Goal: Task Accomplishment & Management: Use online tool/utility

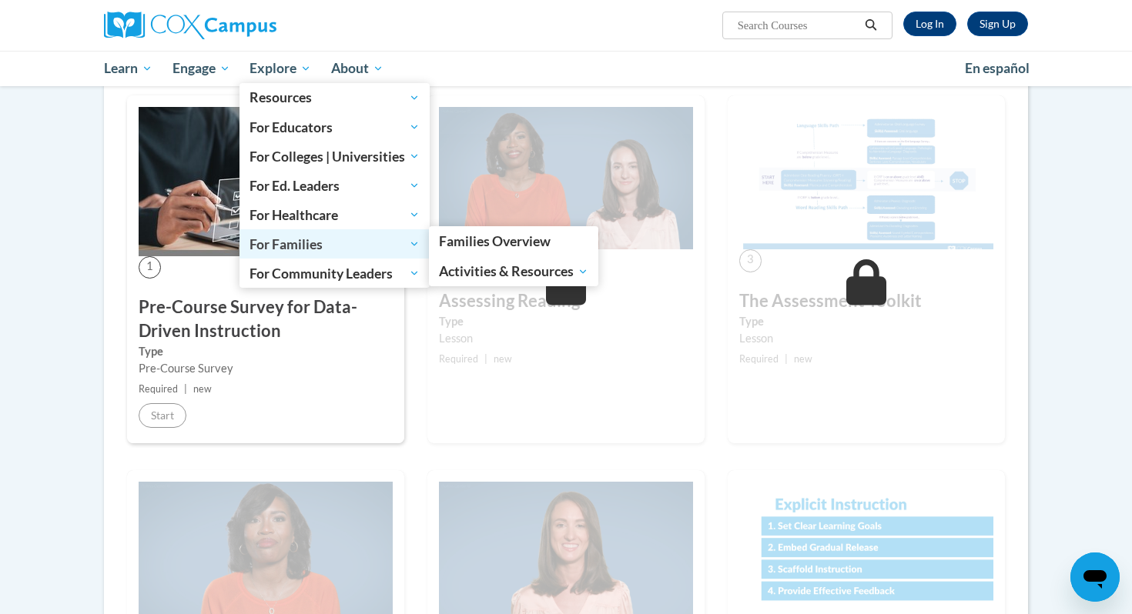
scroll to position [281, 0]
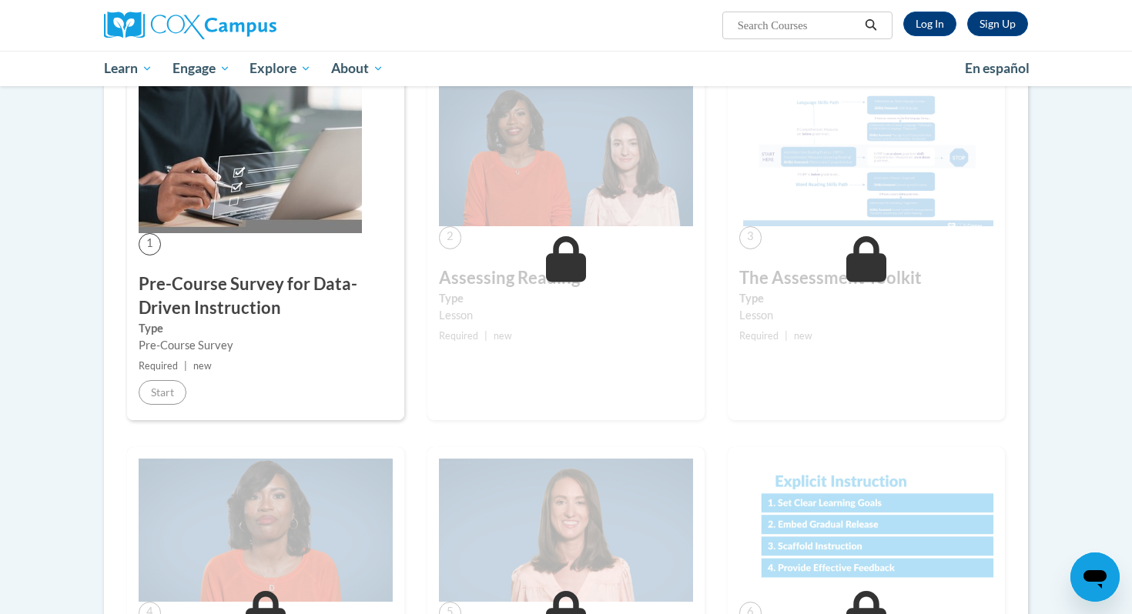
click at [683, 69] on ul "My Learning My Learning My Course Progress Certificates My Action Plans Group D…" at bounding box center [524, 68] width 861 height 35
click at [523, 59] on ul "My Learning My Learning My Course Progress Certificates My Action Plans Group D…" at bounding box center [524, 68] width 861 height 35
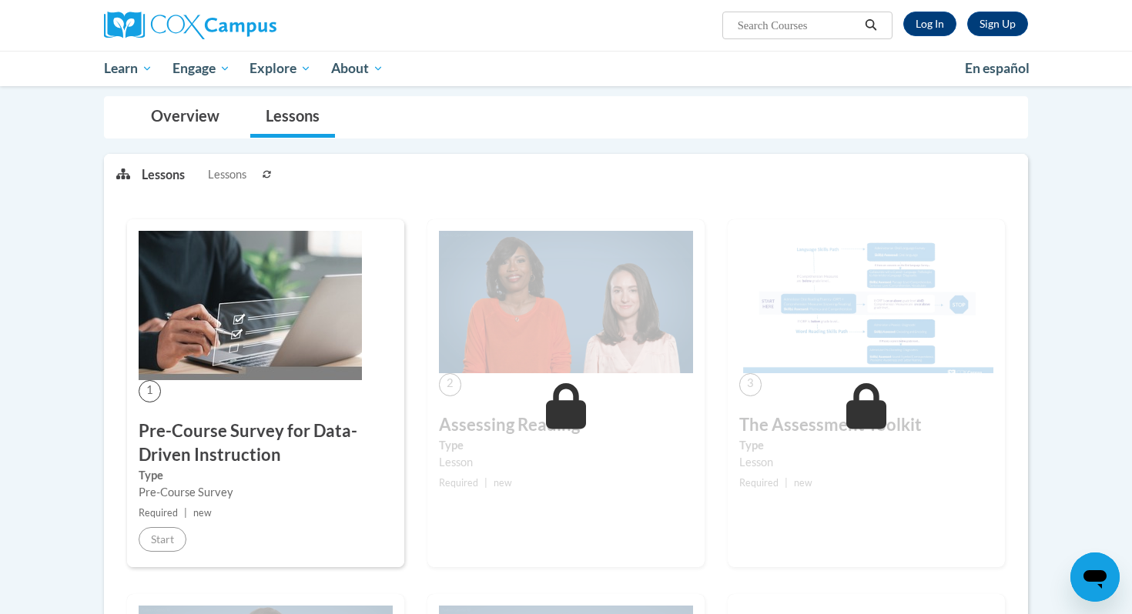
scroll to position [0, 0]
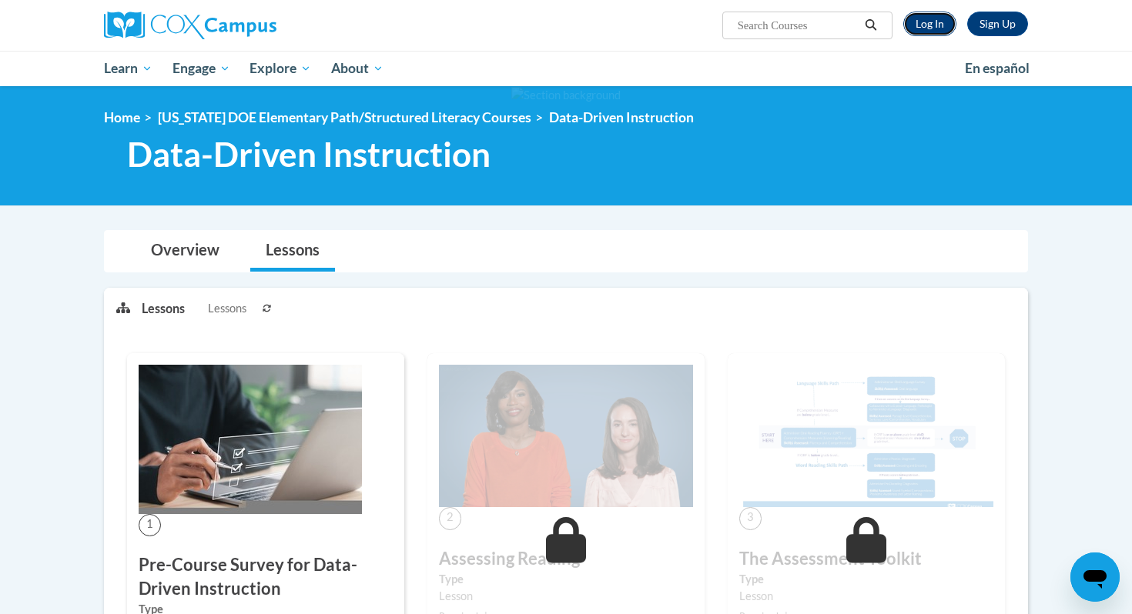
click at [922, 27] on link "Log In" at bounding box center [929, 24] width 53 height 25
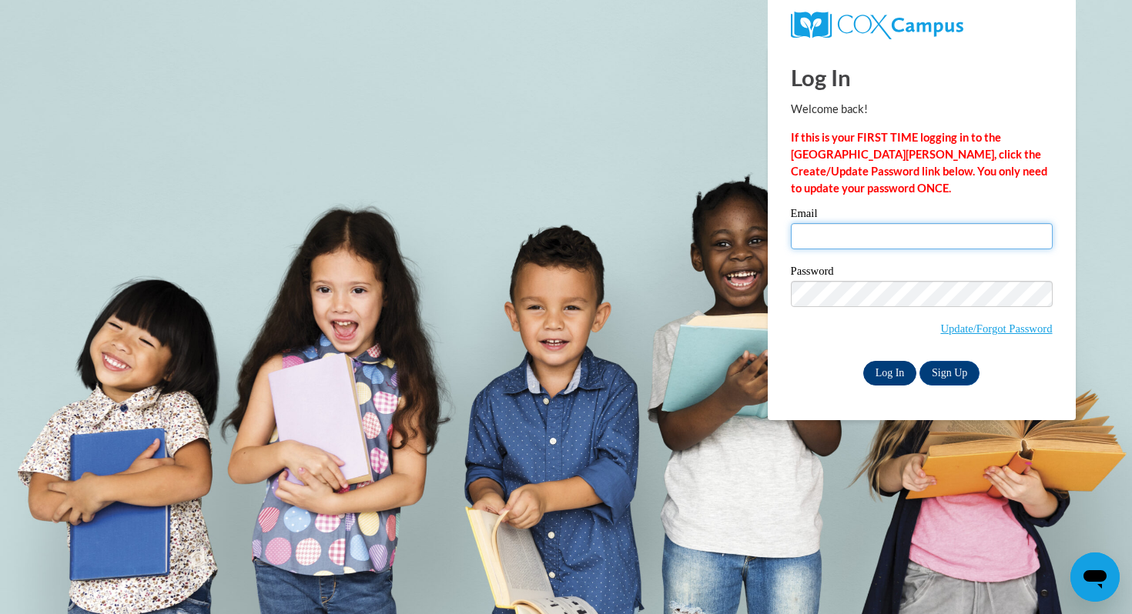
type input "lori.bergin@k12.hi.us"
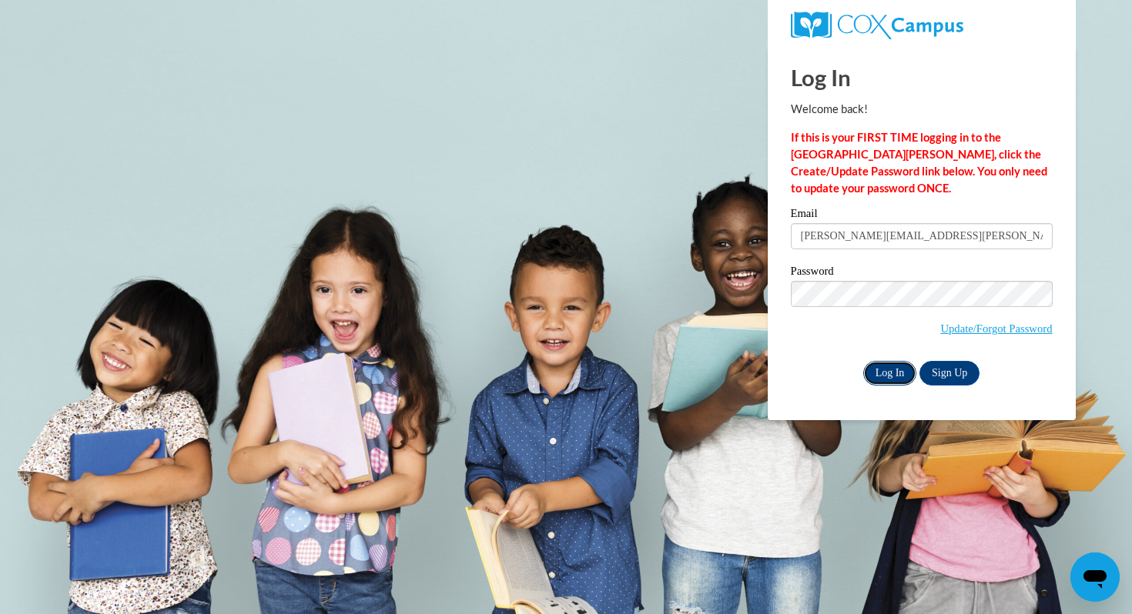
click at [875, 376] on input "Log In" at bounding box center [890, 373] width 54 height 25
click at [888, 372] on input "Log In" at bounding box center [890, 373] width 54 height 25
click at [887, 374] on input "Log In" at bounding box center [890, 373] width 54 height 25
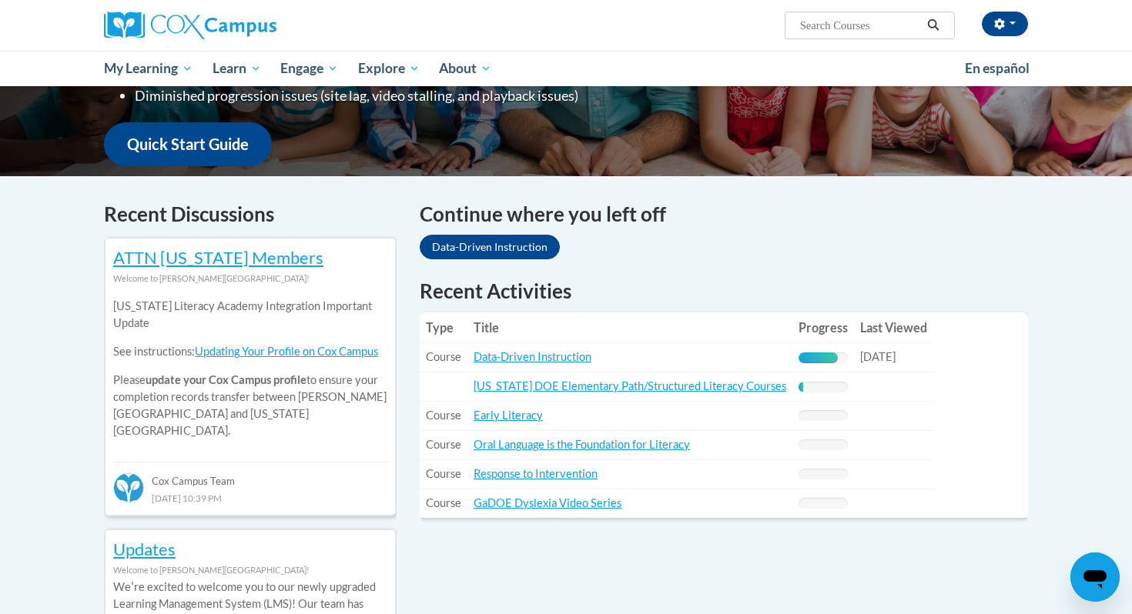
scroll to position [370, 0]
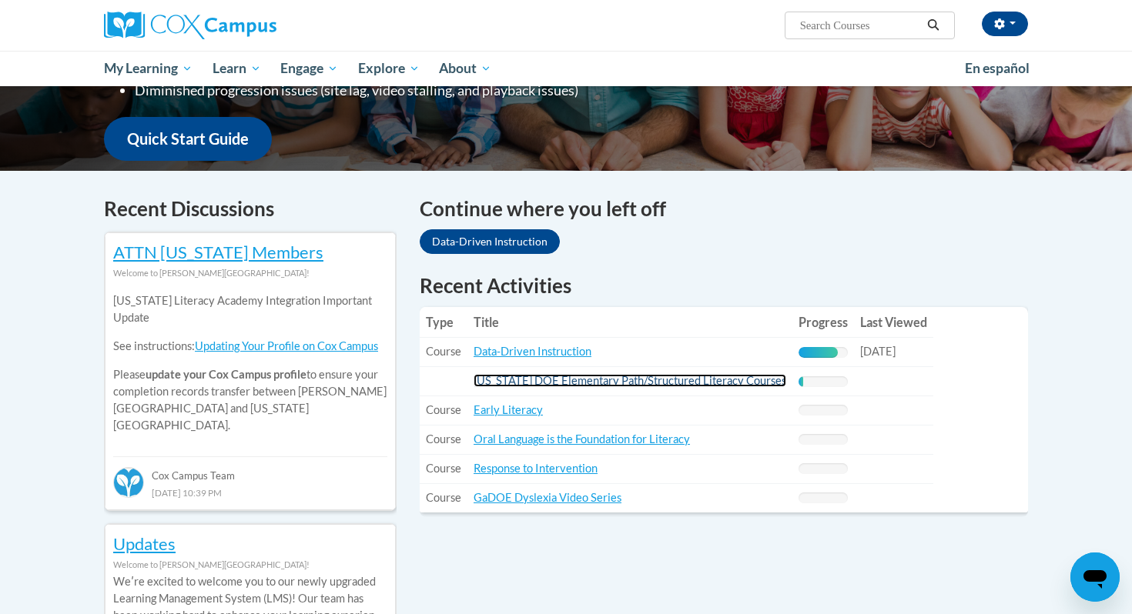
click at [627, 381] on link "[US_STATE] DOE Elementary Path/Structured Literacy Courses" at bounding box center [630, 380] width 313 height 13
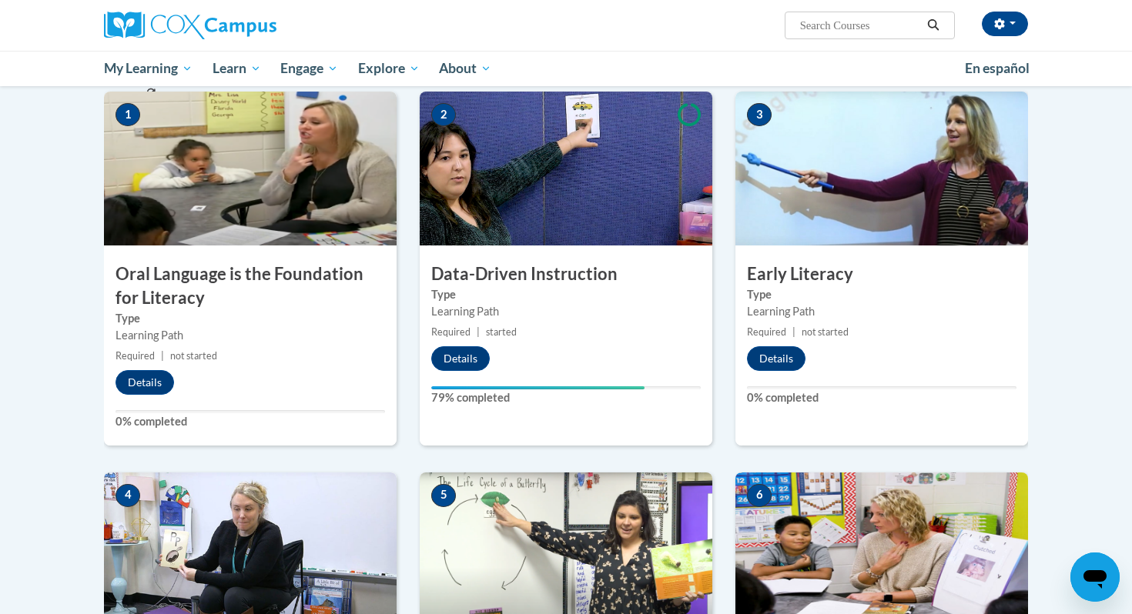
scroll to position [422, 0]
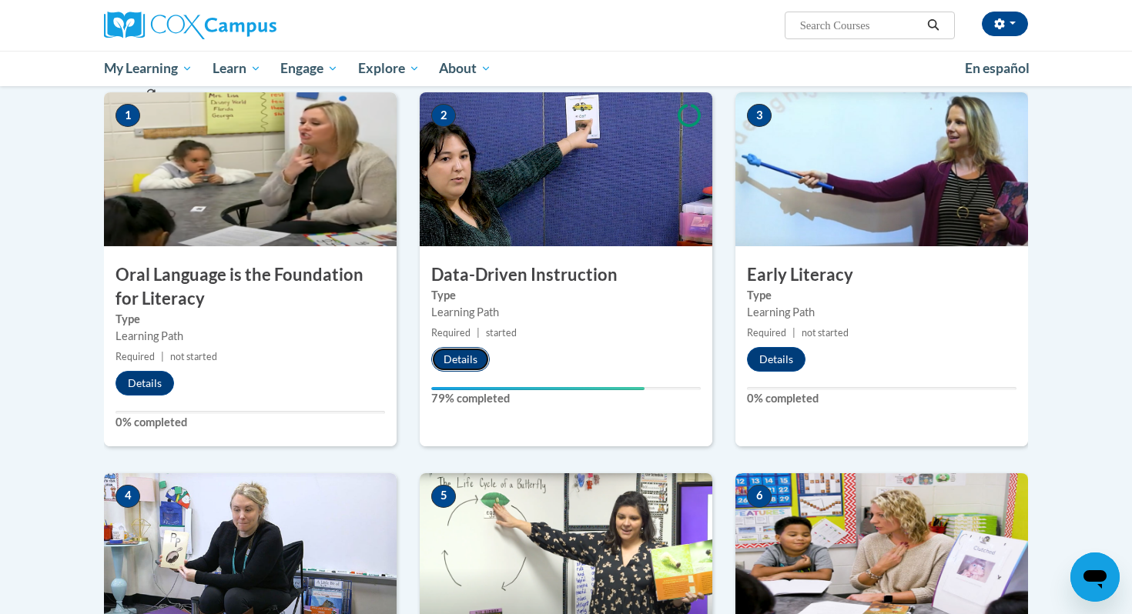
click at [460, 356] on button "Details" at bounding box center [460, 359] width 59 height 25
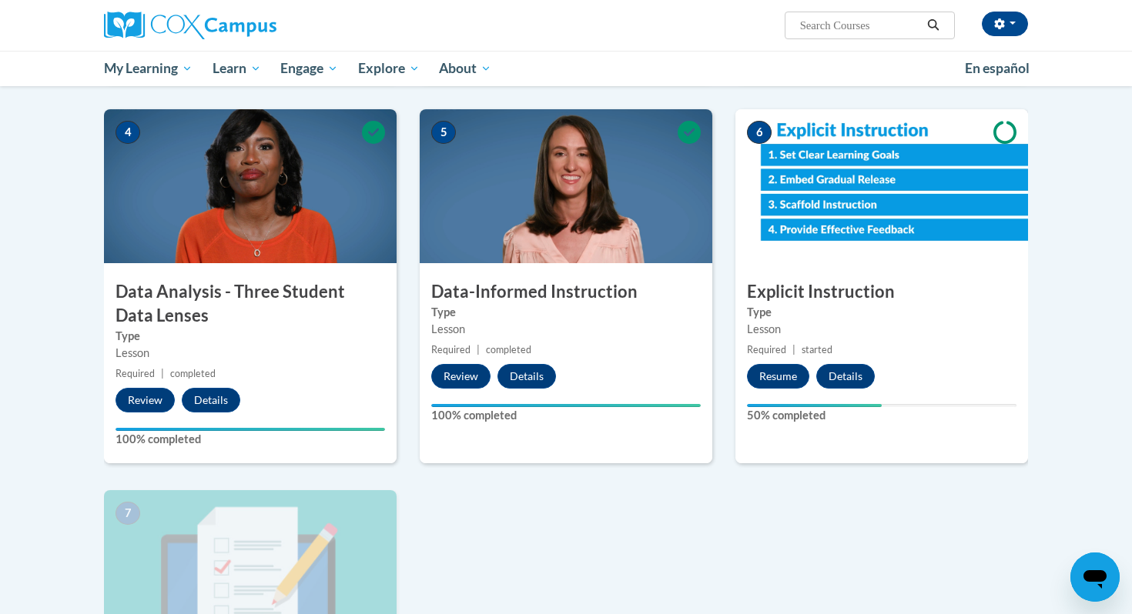
scroll to position [680, 0]
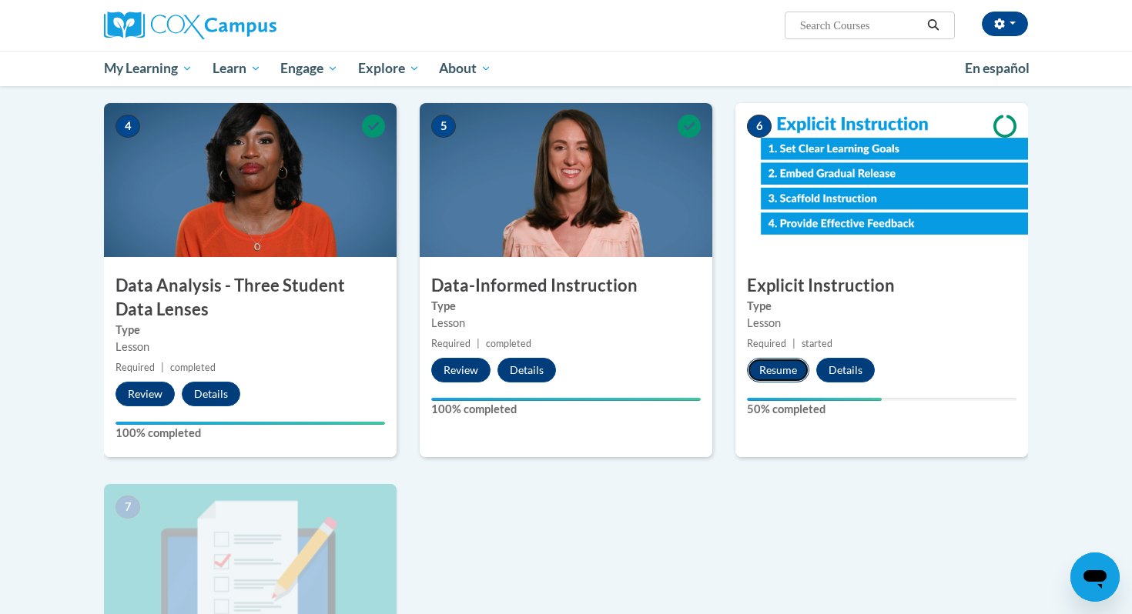
click at [792, 371] on button "Resume" at bounding box center [778, 370] width 62 height 25
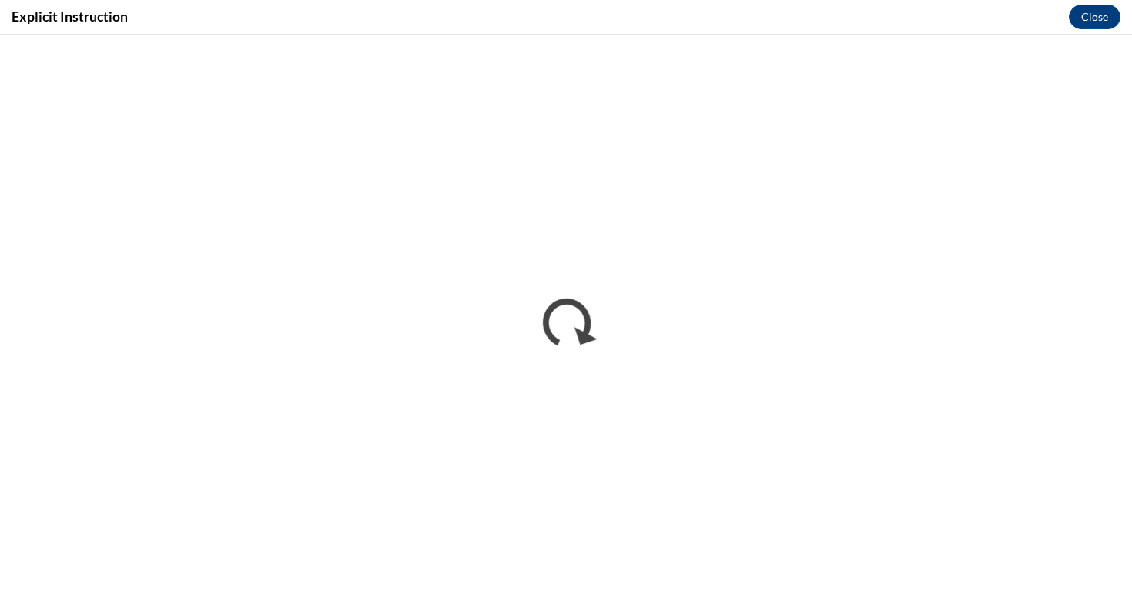
scroll to position [0, 0]
